Goal: Find specific page/section: Find specific page/section

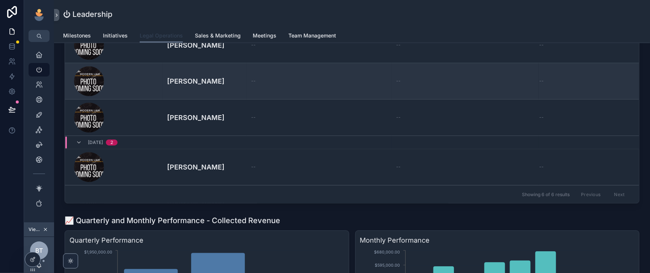
scroll to position [469, 0]
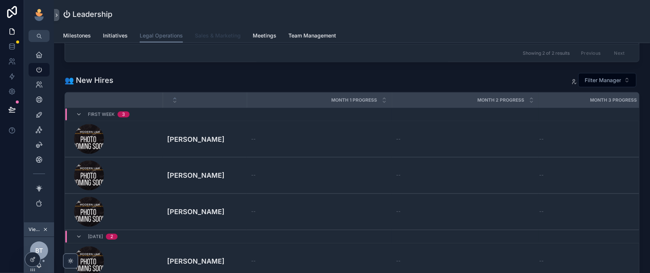
click at [238, 39] on span "Sales & Marketing" at bounding box center [218, 36] width 46 height 8
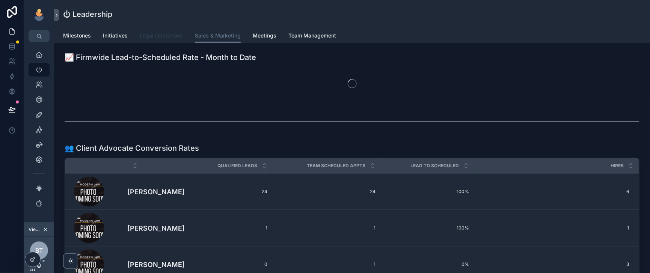
click at [183, 39] on span "Legal Operations" at bounding box center [161, 36] width 43 height 8
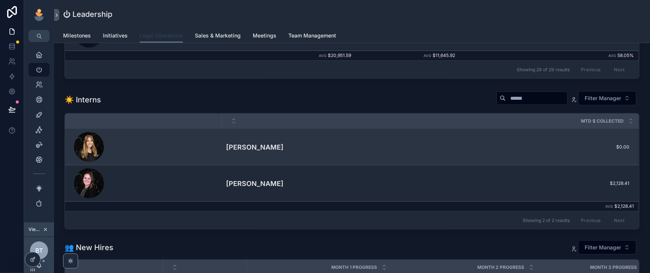
scroll to position [282, 0]
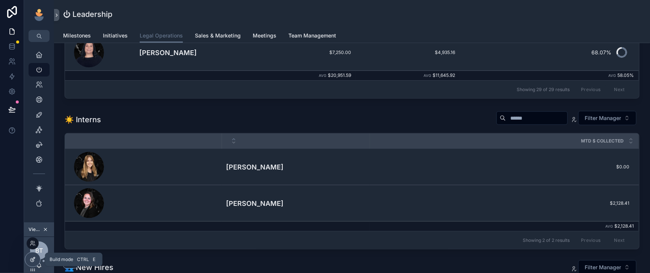
click at [29, 261] on div at bounding box center [32, 260] width 15 height 14
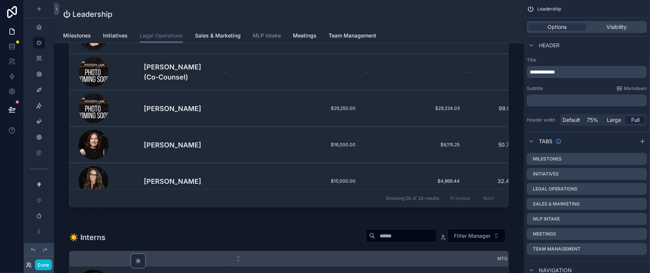
click at [32, 264] on icon at bounding box center [29, 265] width 6 height 6
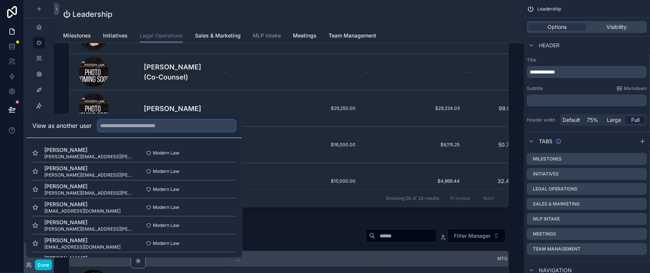
click at [130, 120] on input "text" at bounding box center [167, 126] width 138 height 12
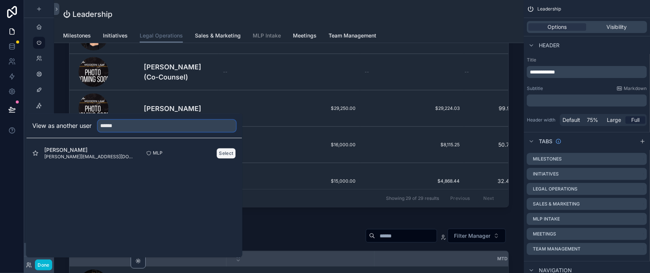
type input "******"
click at [236, 148] on button "Select" at bounding box center [227, 153] width 20 height 11
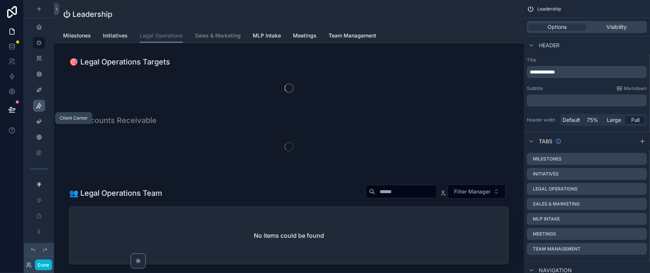
click at [42, 109] on icon "scrollable content" at bounding box center [39, 106] width 6 height 6
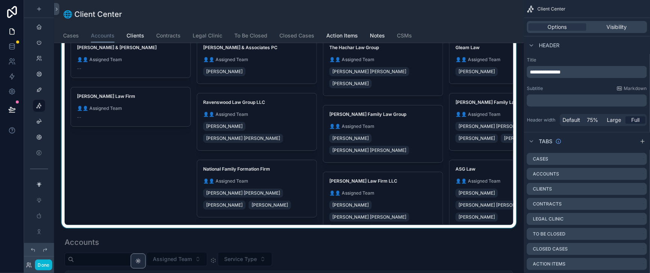
scroll to position [188, 0]
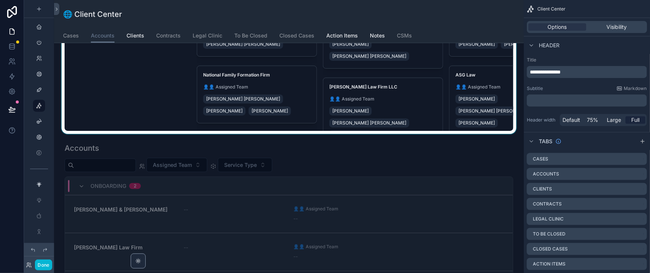
click at [315, 102] on div "scrollable content" at bounding box center [289, 15] width 458 height 238
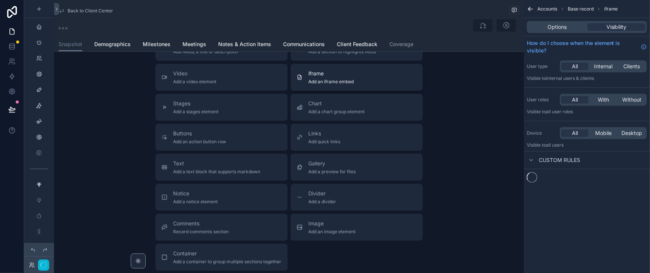
click at [323, 85] on span "Add an iframe embed" at bounding box center [331, 82] width 45 height 6
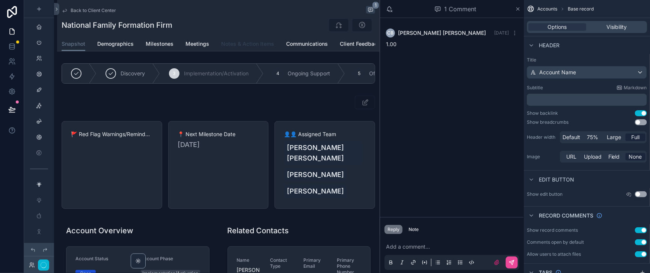
click at [271, 48] on span "Notes & Action Items" at bounding box center [247, 44] width 53 height 8
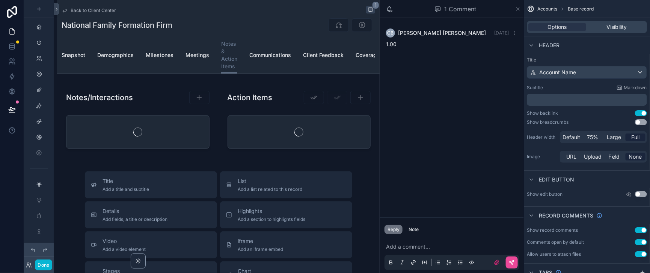
click at [517, 11] on icon "scrollable content" at bounding box center [518, 9] width 3 height 3
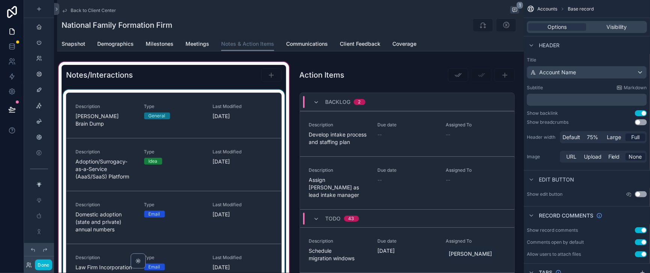
drag, startPoint x: 237, startPoint y: 104, endPoint x: 237, endPoint y: 109, distance: 4.9
click at [237, 105] on div "scrollable content" at bounding box center [174, 184] width 234 height 248
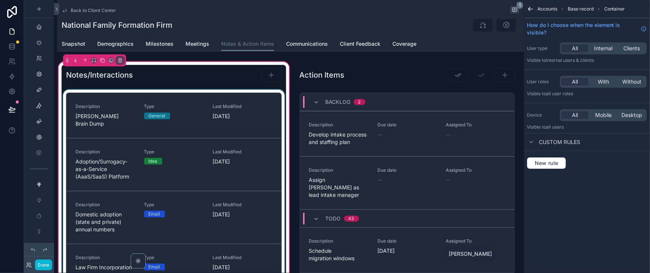
click at [237, 112] on div "scrollable content" at bounding box center [174, 197] width 225 height 214
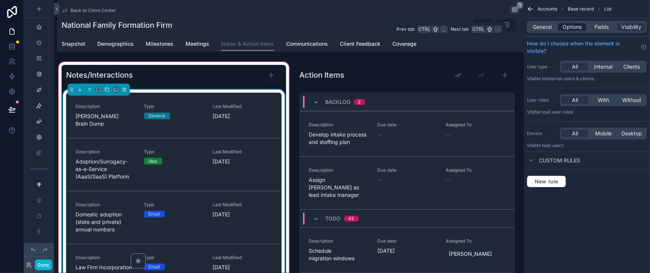
click at [570, 31] on span "Options" at bounding box center [571, 27] width 19 height 8
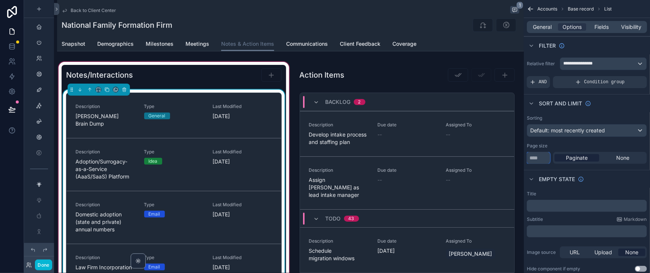
drag, startPoint x: 525, startPoint y: 176, endPoint x: 509, endPoint y: 176, distance: 16.2
click at [524, 167] on div "Sorting Default: most recently created Page size ** Paginate None" at bounding box center [587, 139] width 126 height 55
type input "**"
click at [596, 188] on div "Empty state" at bounding box center [587, 179] width 126 height 18
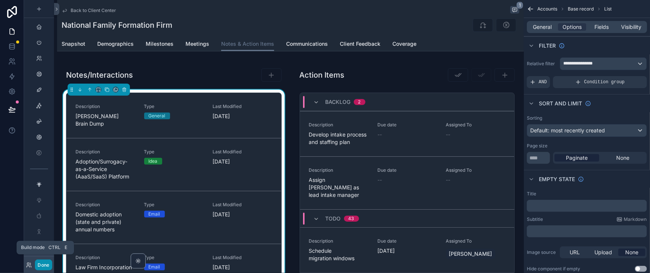
click at [50, 265] on button "Done" at bounding box center [43, 265] width 17 height 11
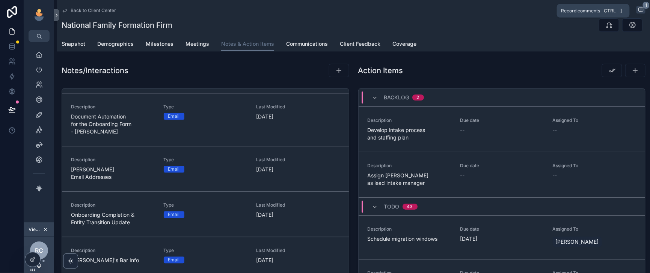
click at [638, 11] on icon "scrollable content" at bounding box center [641, 10] width 6 height 6
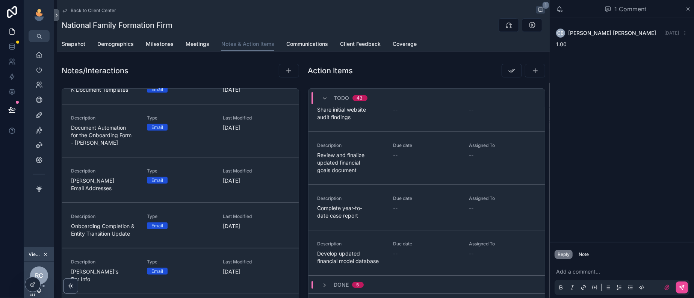
scroll to position [2294, 0]
click at [34, 265] on icon at bounding box center [33, 268] width 6 height 6
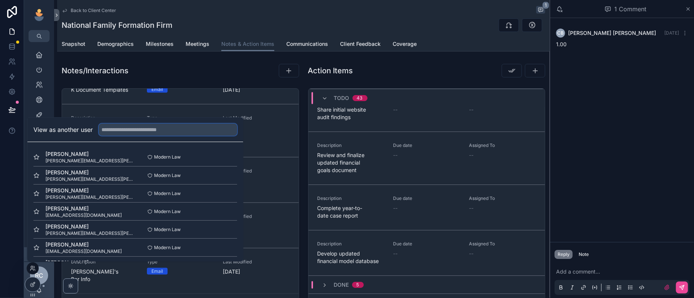
click at [126, 124] on input "text" at bounding box center [168, 130] width 138 height 12
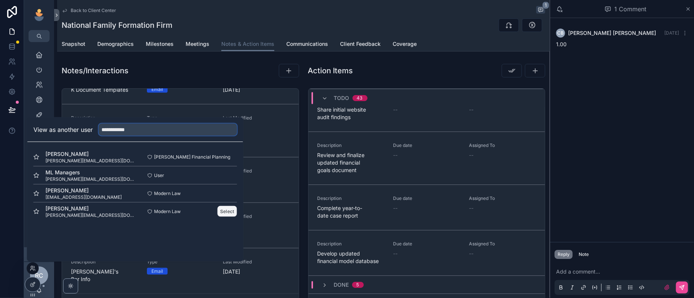
type input "**********"
click at [237, 206] on button "Select" at bounding box center [227, 211] width 20 height 11
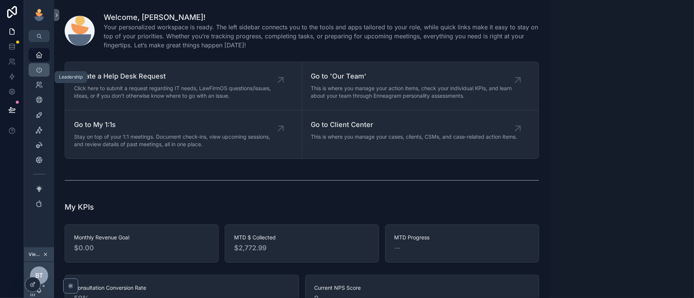
click at [43, 74] on icon "scrollable content" at bounding box center [39, 70] width 8 height 8
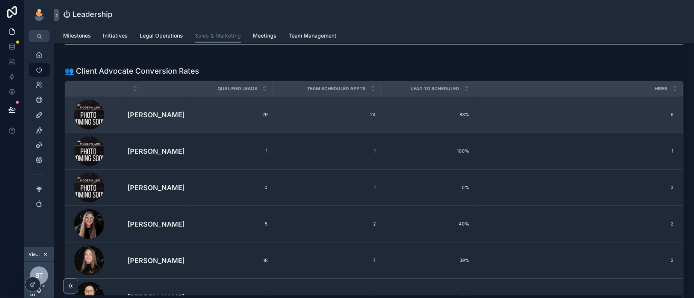
scroll to position [94, 0]
